Goal: Information Seeking & Learning: Learn about a topic

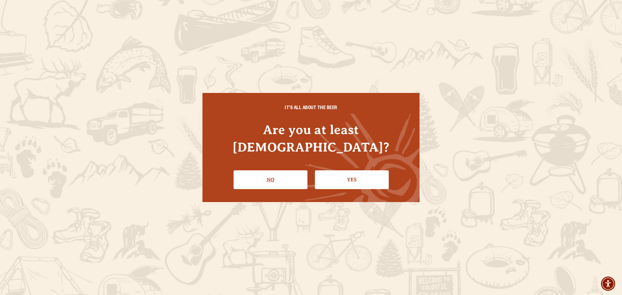
click at [268, 170] on link "No" at bounding box center [271, 179] width 74 height 19
click at [353, 170] on link "Yes" at bounding box center [352, 179] width 74 height 19
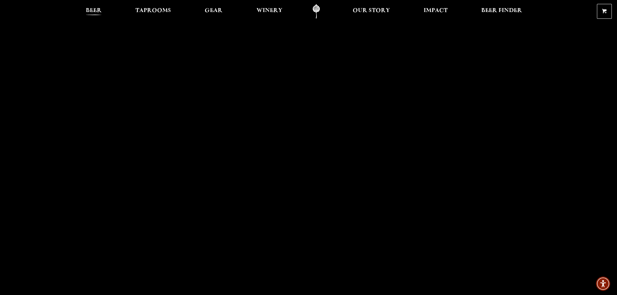
click at [99, 11] on span "Beer" at bounding box center [94, 10] width 16 height 5
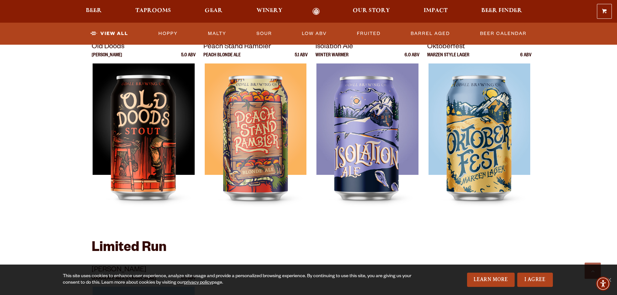
scroll to position [907, 0]
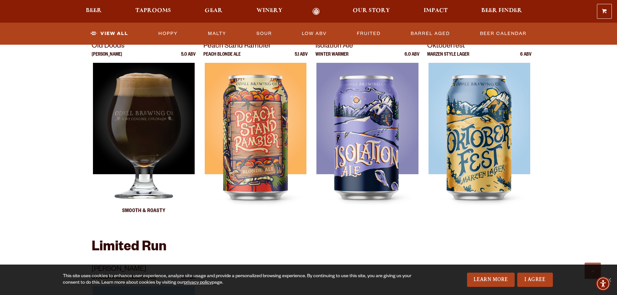
click at [149, 109] on img at bounding box center [144, 144] width 102 height 162
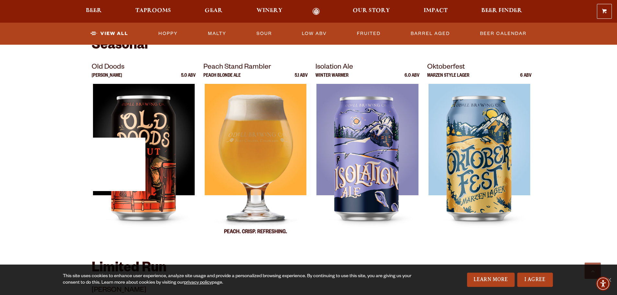
scroll to position [875, 0]
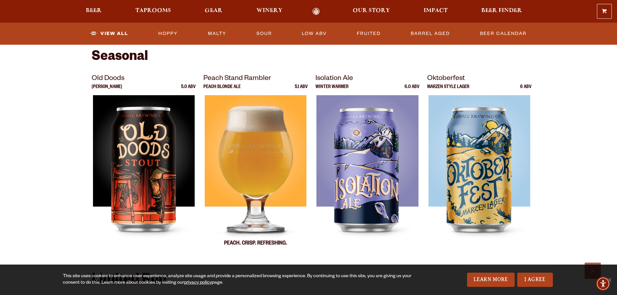
click at [259, 154] on img at bounding box center [256, 176] width 102 height 162
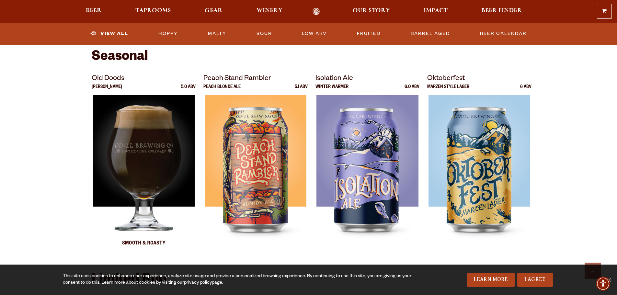
click at [139, 144] on img at bounding box center [144, 176] width 102 height 162
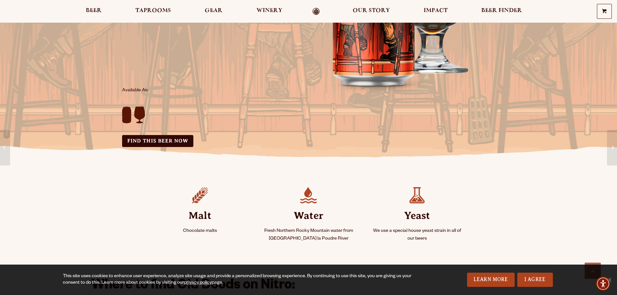
scroll to position [162, 0]
